Goal: Navigation & Orientation: Find specific page/section

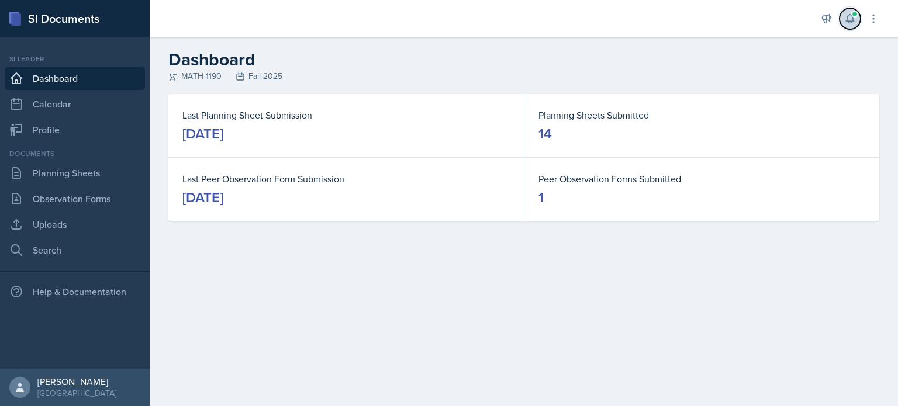
click at [841, 20] on button at bounding box center [849, 18] width 21 height 21
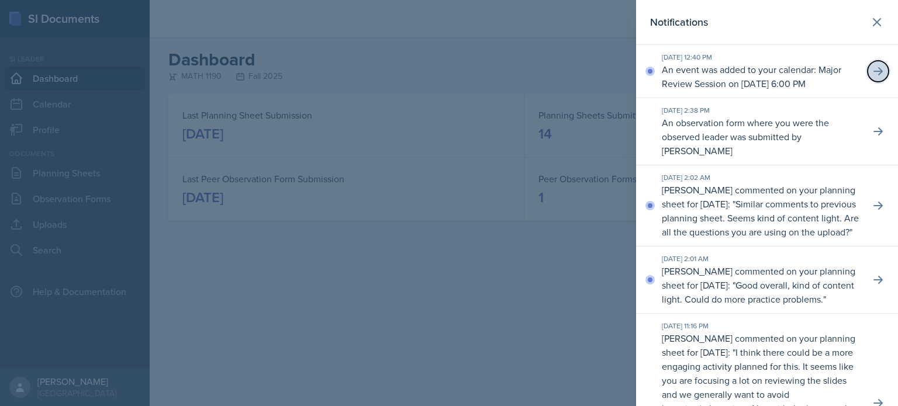
click at [873, 75] on icon at bounding box center [877, 71] width 9 height 8
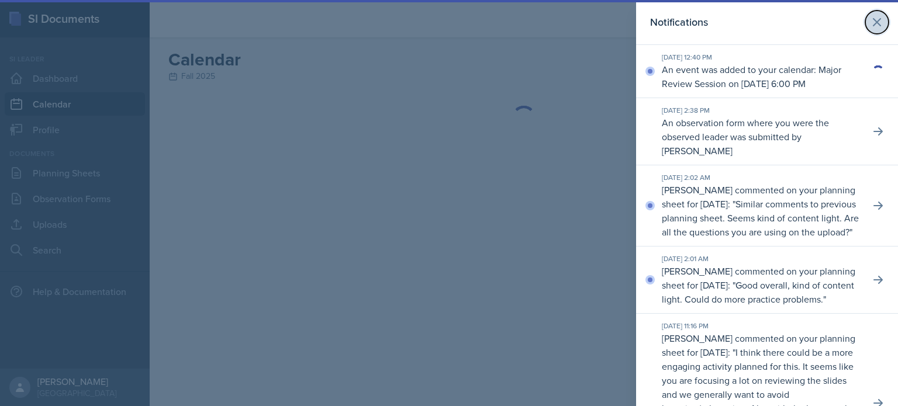
click at [870, 25] on icon at bounding box center [877, 22] width 14 height 14
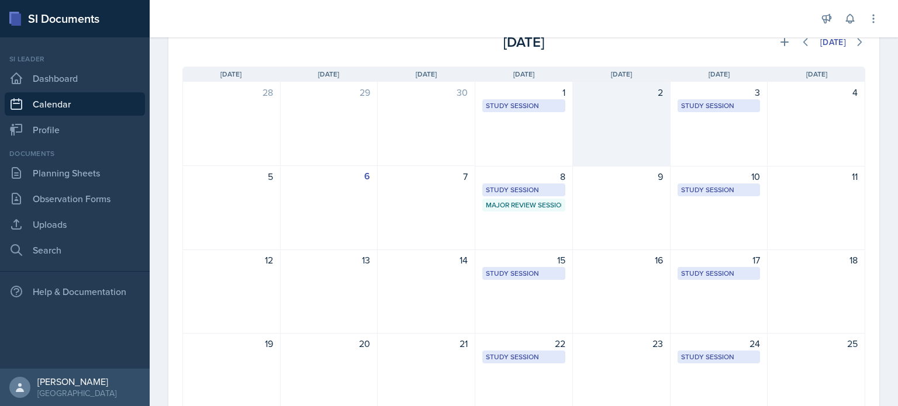
scroll to position [77, 0]
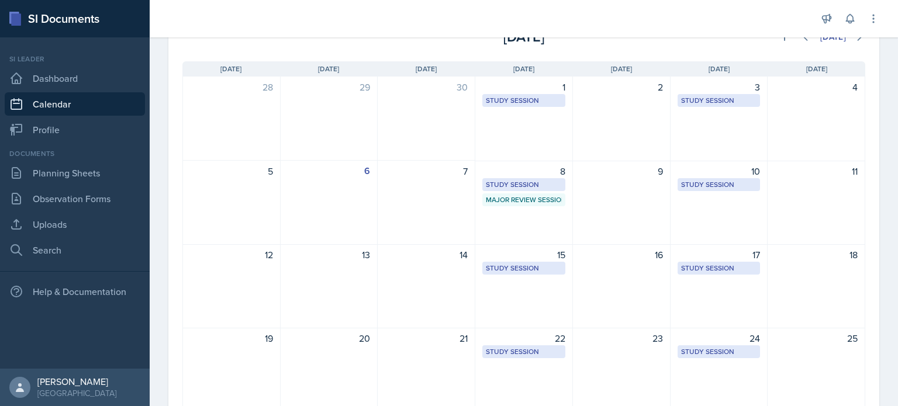
click at [112, 108] on link "Calendar" at bounding box center [75, 103] width 140 height 23
click at [115, 93] on link "Calendar" at bounding box center [75, 103] width 140 height 23
click at [123, 81] on link "Dashboard" at bounding box center [75, 78] width 140 height 23
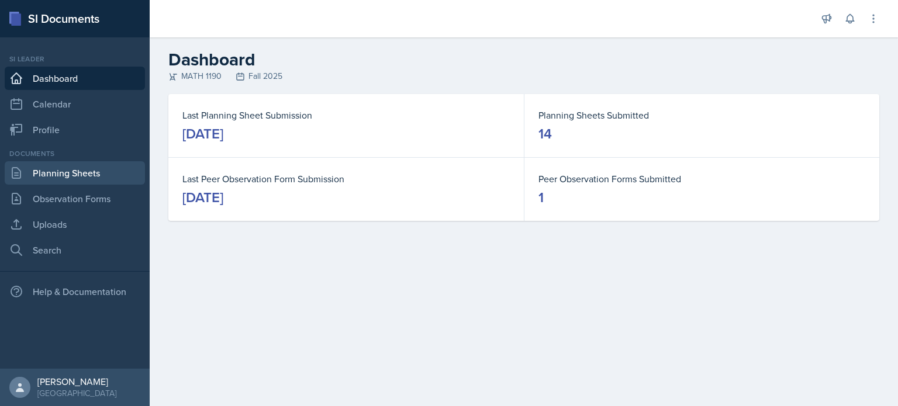
click at [114, 167] on link "Planning Sheets" at bounding box center [75, 172] width 140 height 23
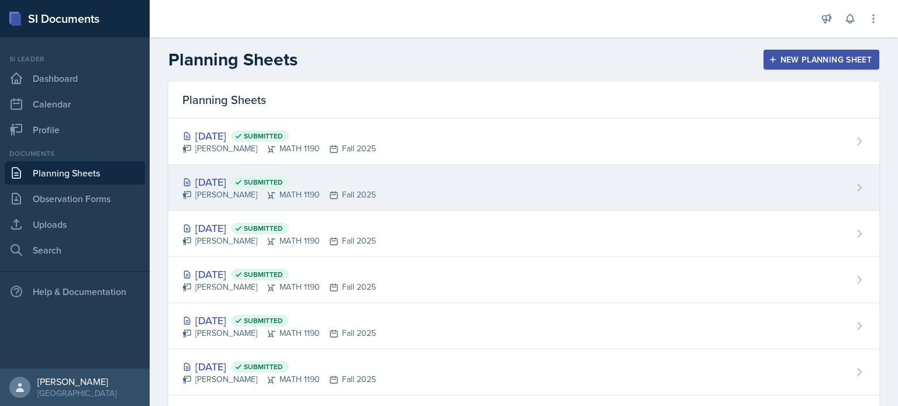
click at [283, 182] on span "Submitted" at bounding box center [263, 182] width 39 height 9
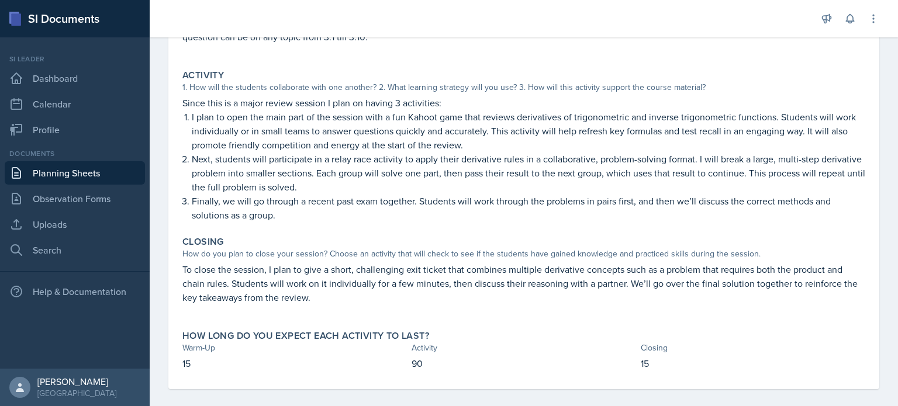
scroll to position [198, 0]
